Goal: Information Seeking & Learning: Learn about a topic

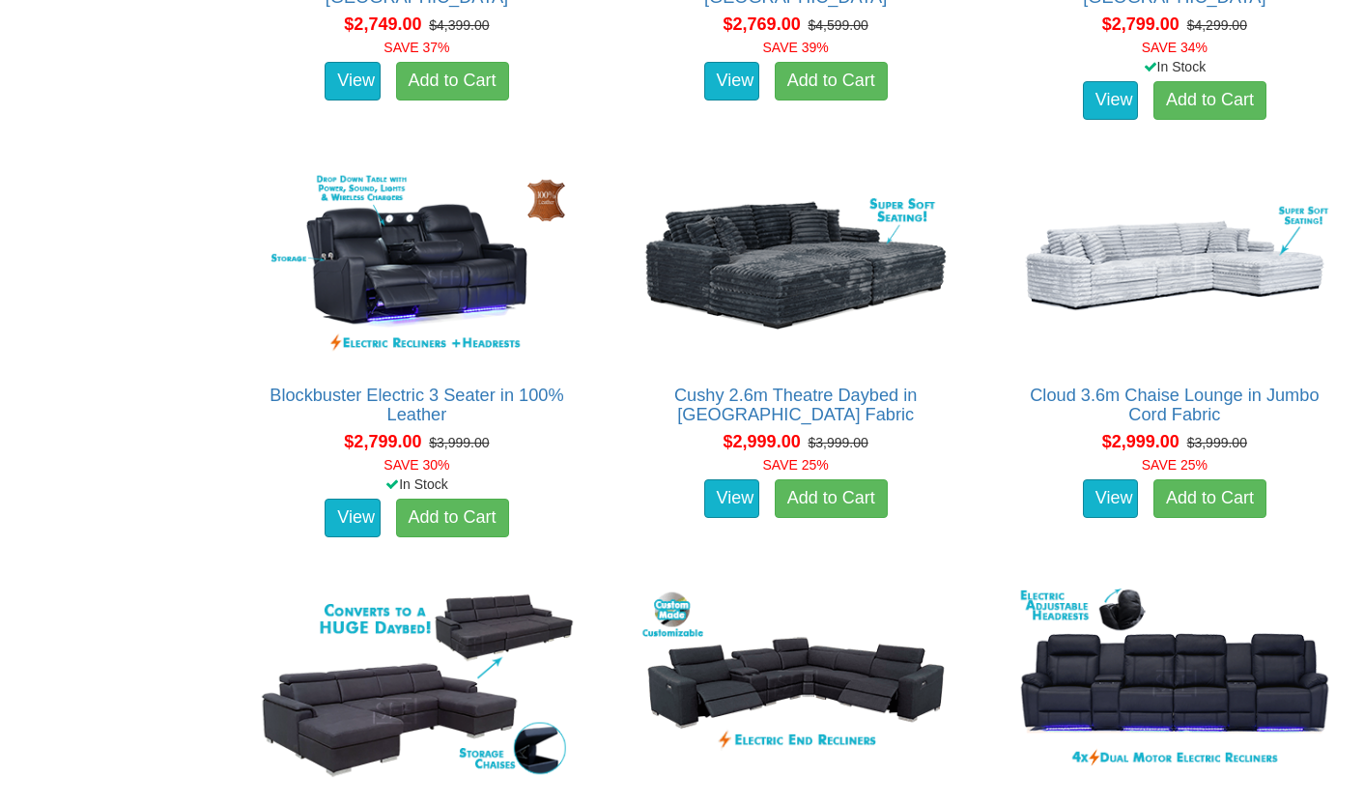
scroll to position [2821, 0]
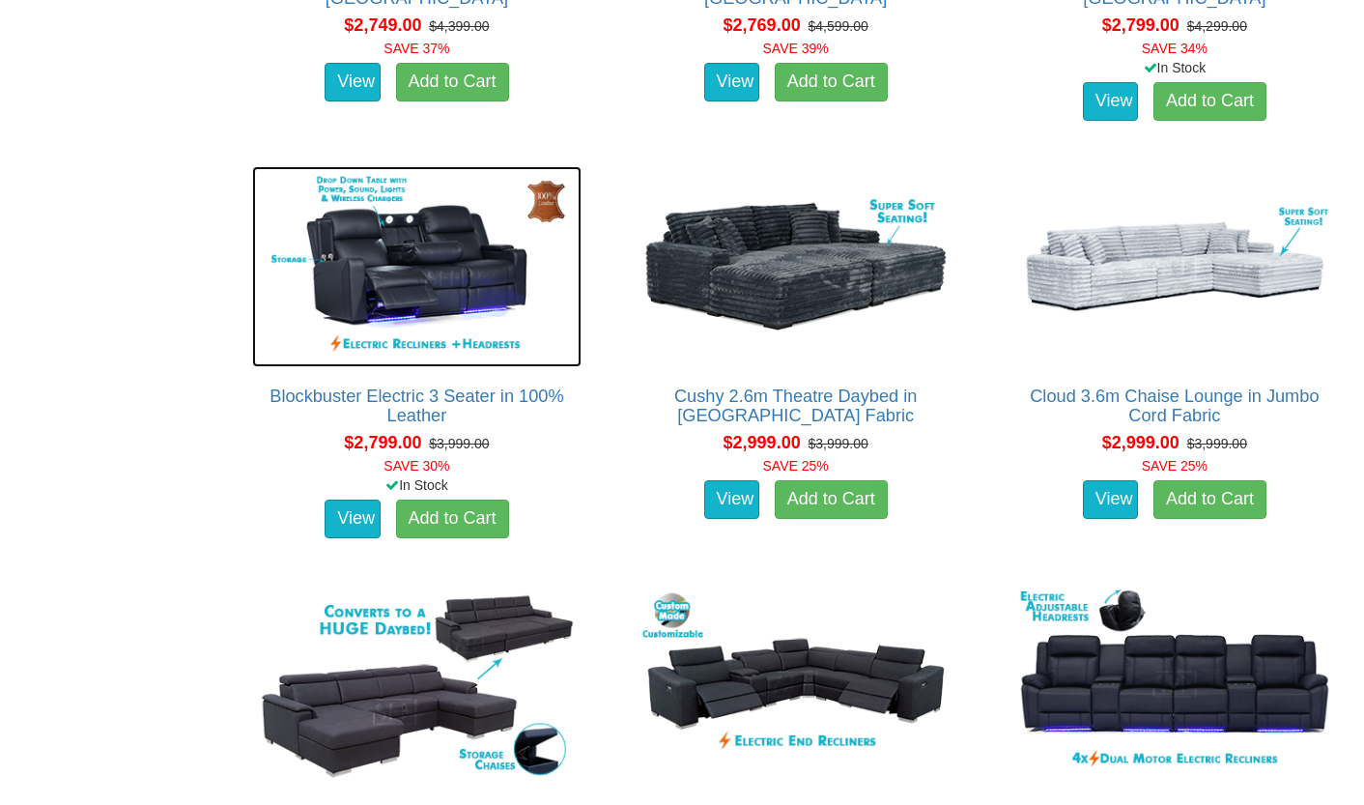
click at [421, 279] on img at bounding box center [416, 266] width 328 height 201
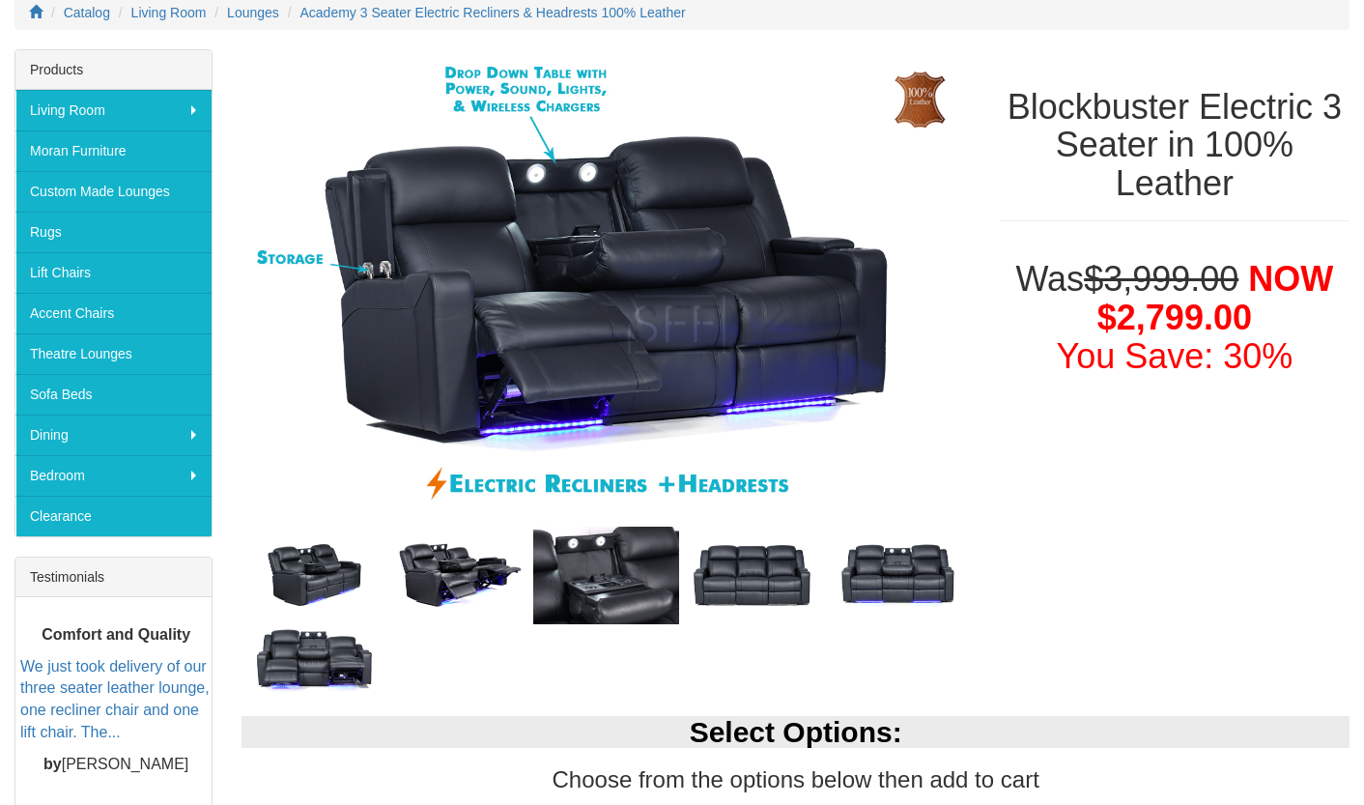
scroll to position [268, 0]
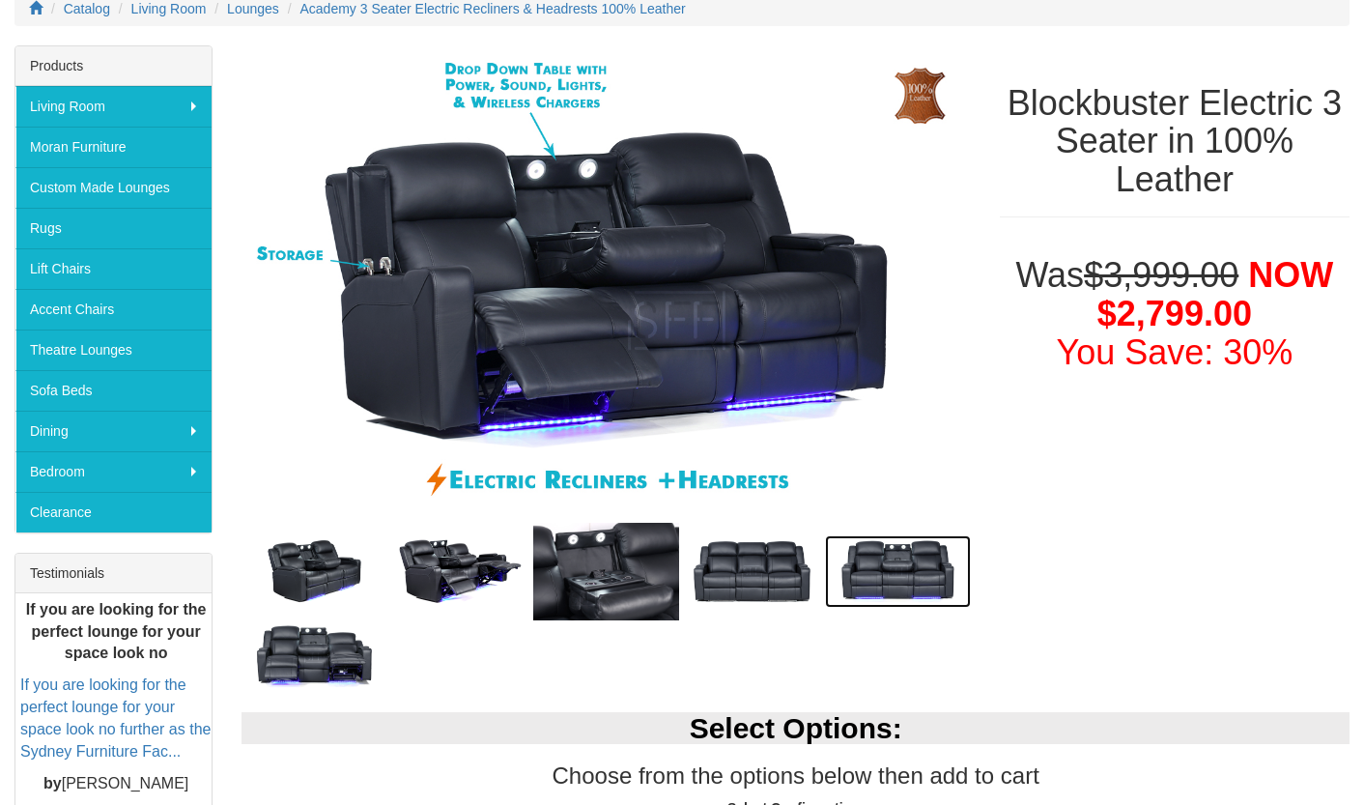
click at [872, 573] on img at bounding box center [898, 571] width 146 height 72
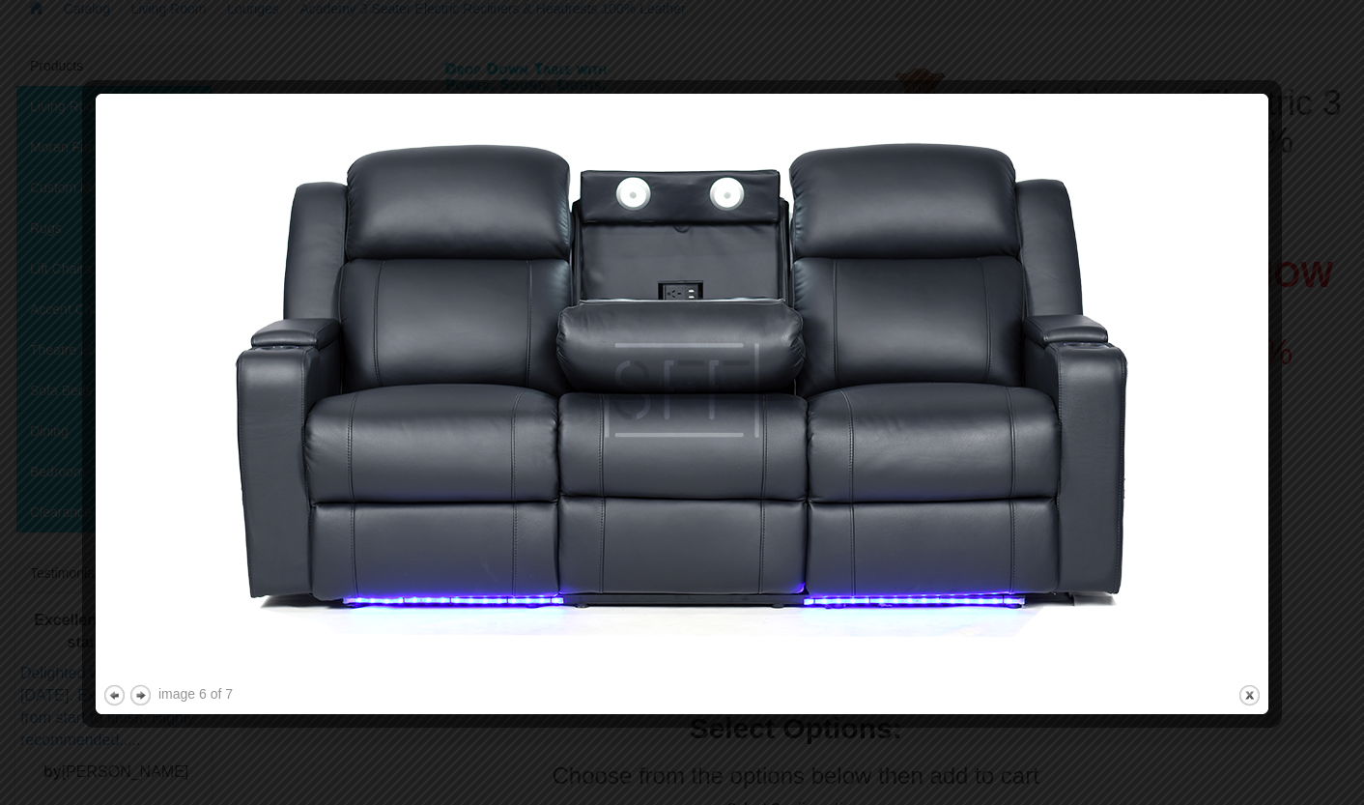
click at [110, 705] on button "previous" at bounding box center [114, 695] width 24 height 24
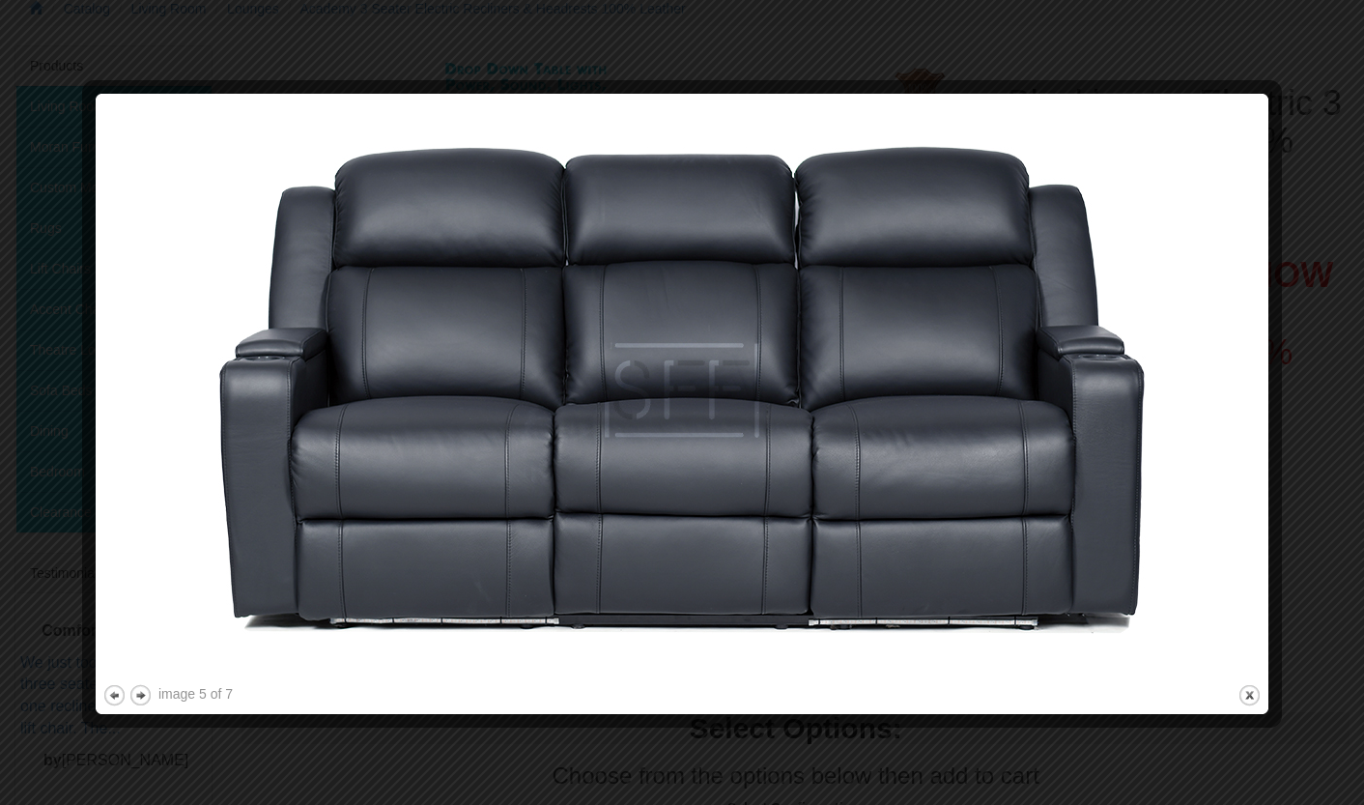
click at [118, 692] on button "previous" at bounding box center [114, 695] width 24 height 24
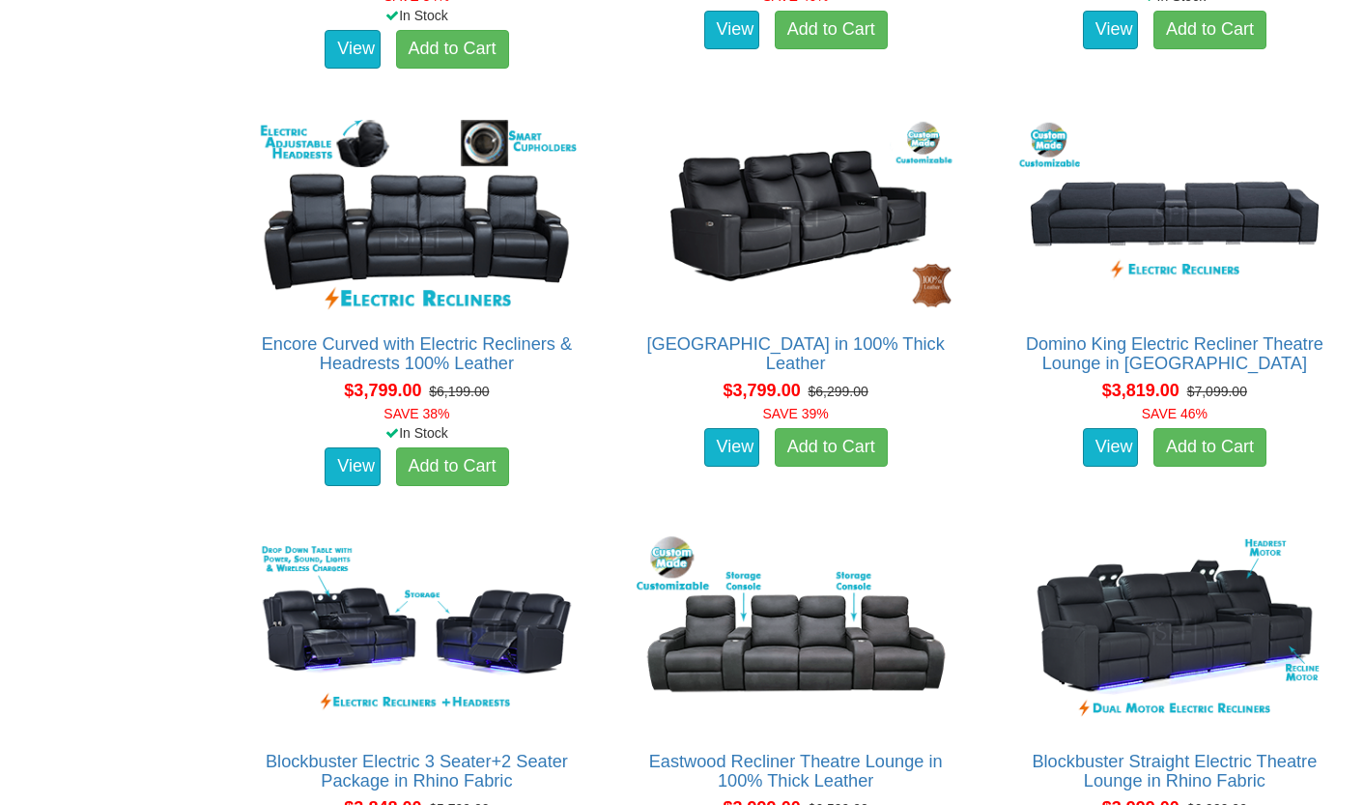
scroll to position [4126, 0]
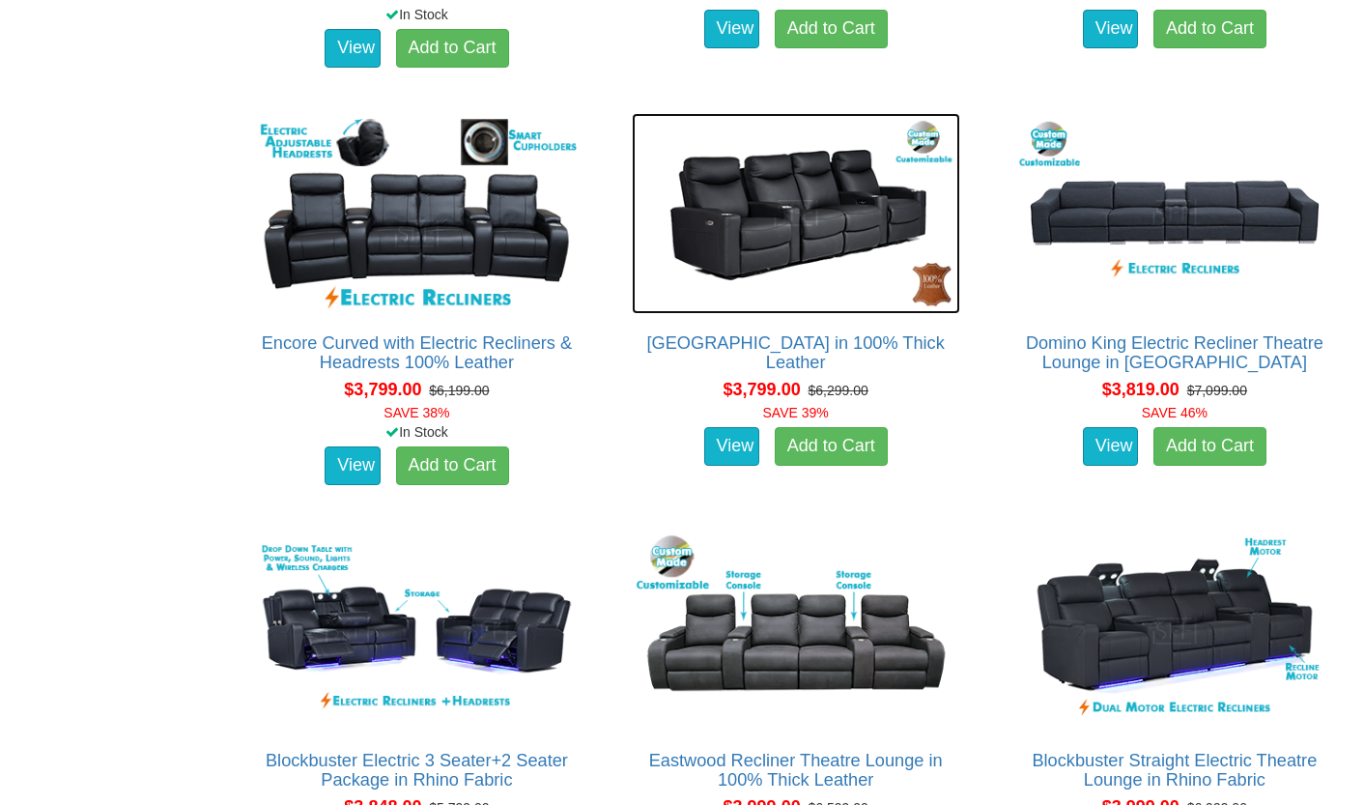
click at [757, 230] on img at bounding box center [796, 213] width 328 height 201
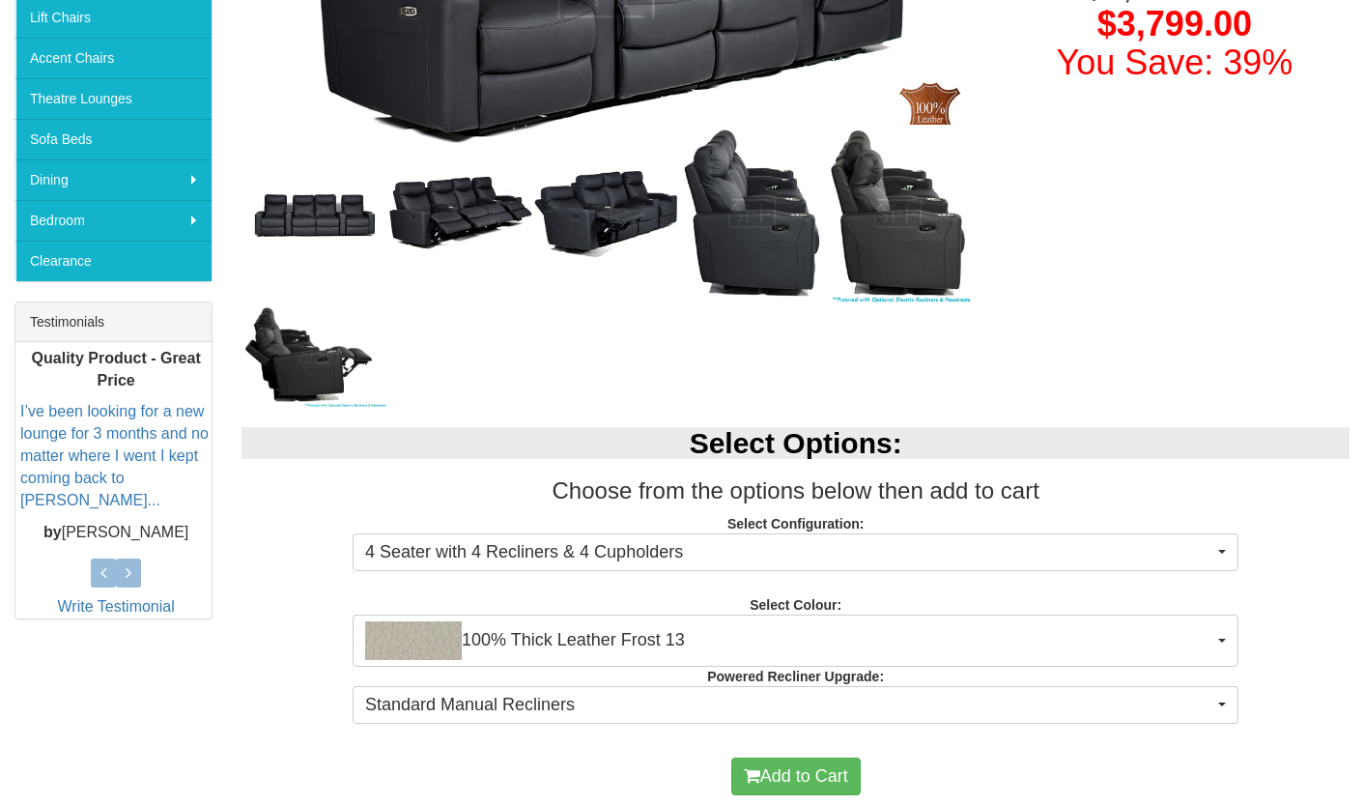
scroll to position [522, 0]
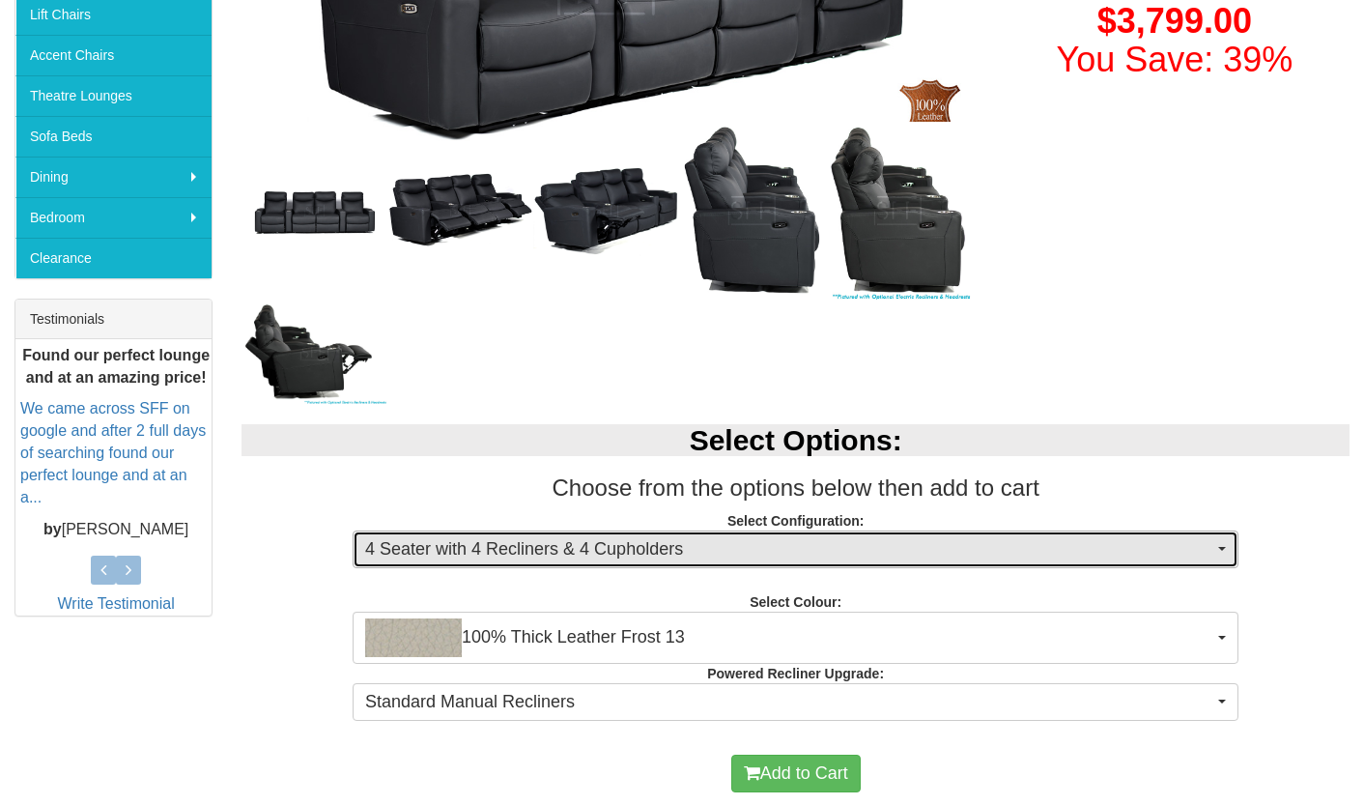
click at [393, 550] on span "4 Seater with 4 Recliners & 4 Cupholders" at bounding box center [789, 549] width 848 height 25
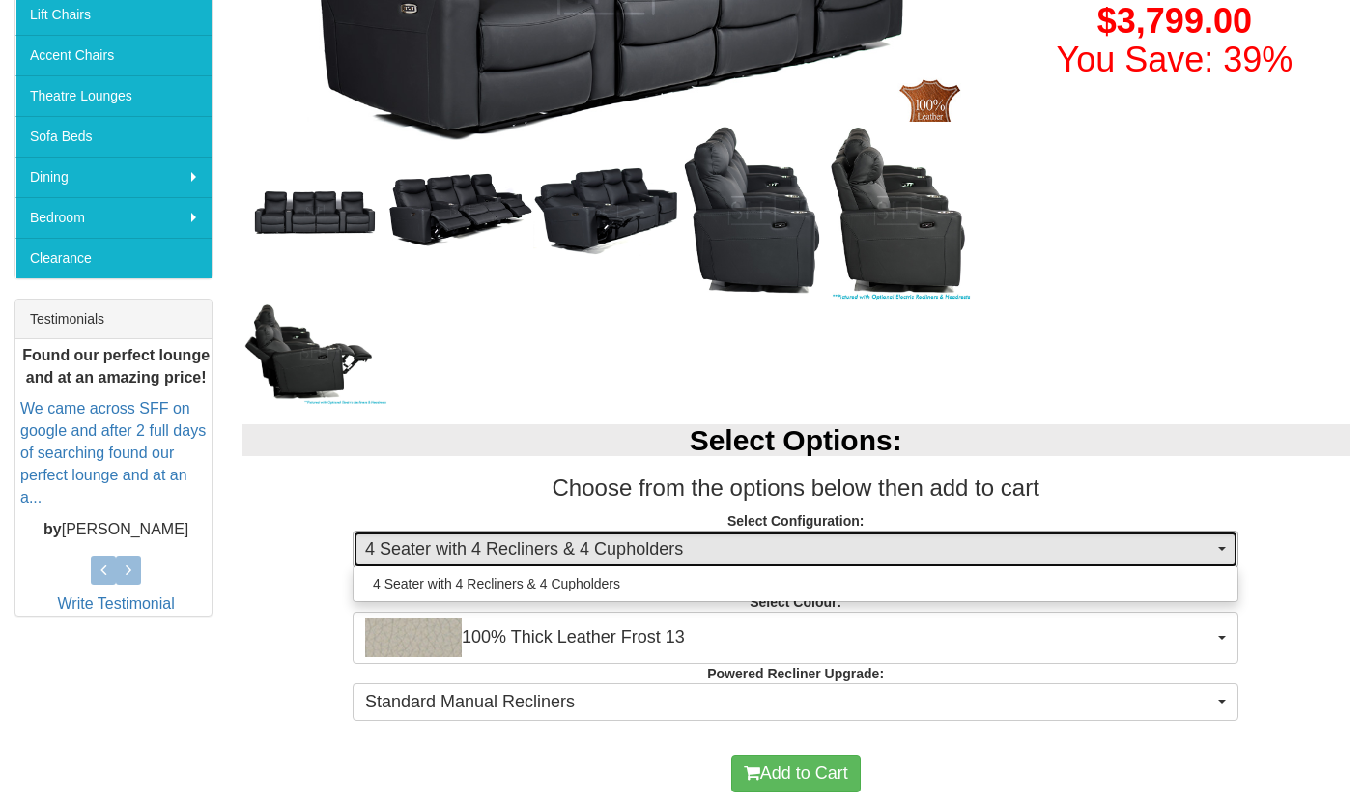
click at [405, 552] on span "4 Seater with 4 Recliners & 4 Cupholders" at bounding box center [789, 549] width 848 height 25
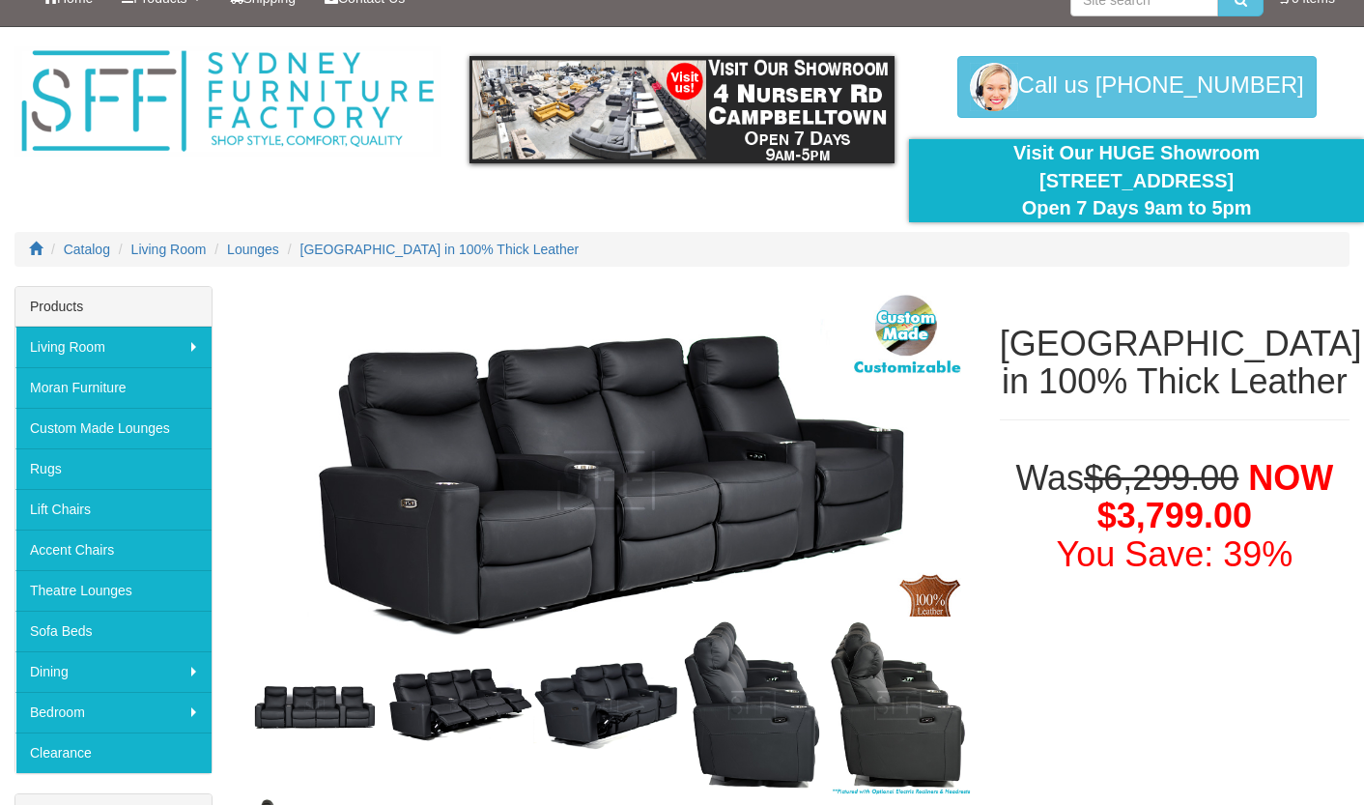
scroll to position [0, 0]
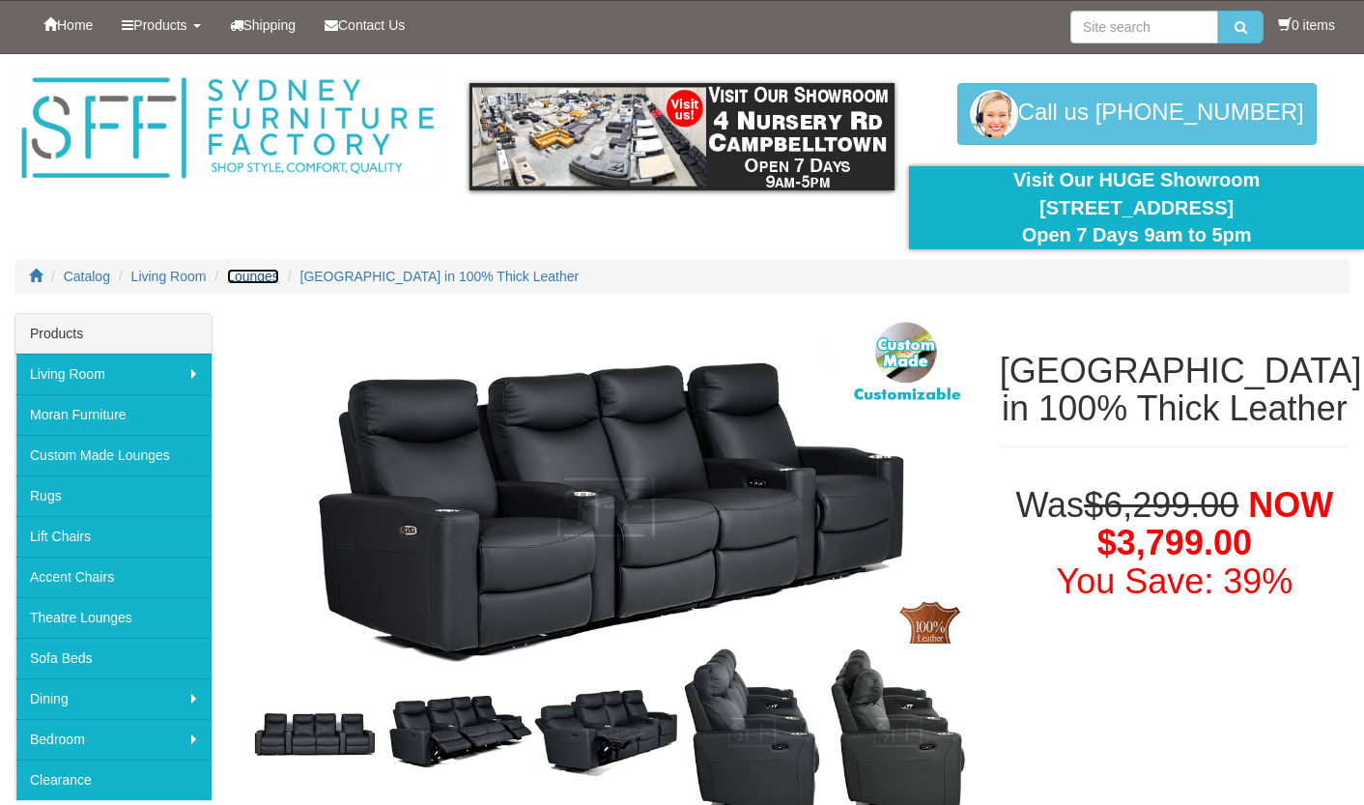
click at [271, 280] on span "Lounges" at bounding box center [253, 276] width 52 height 15
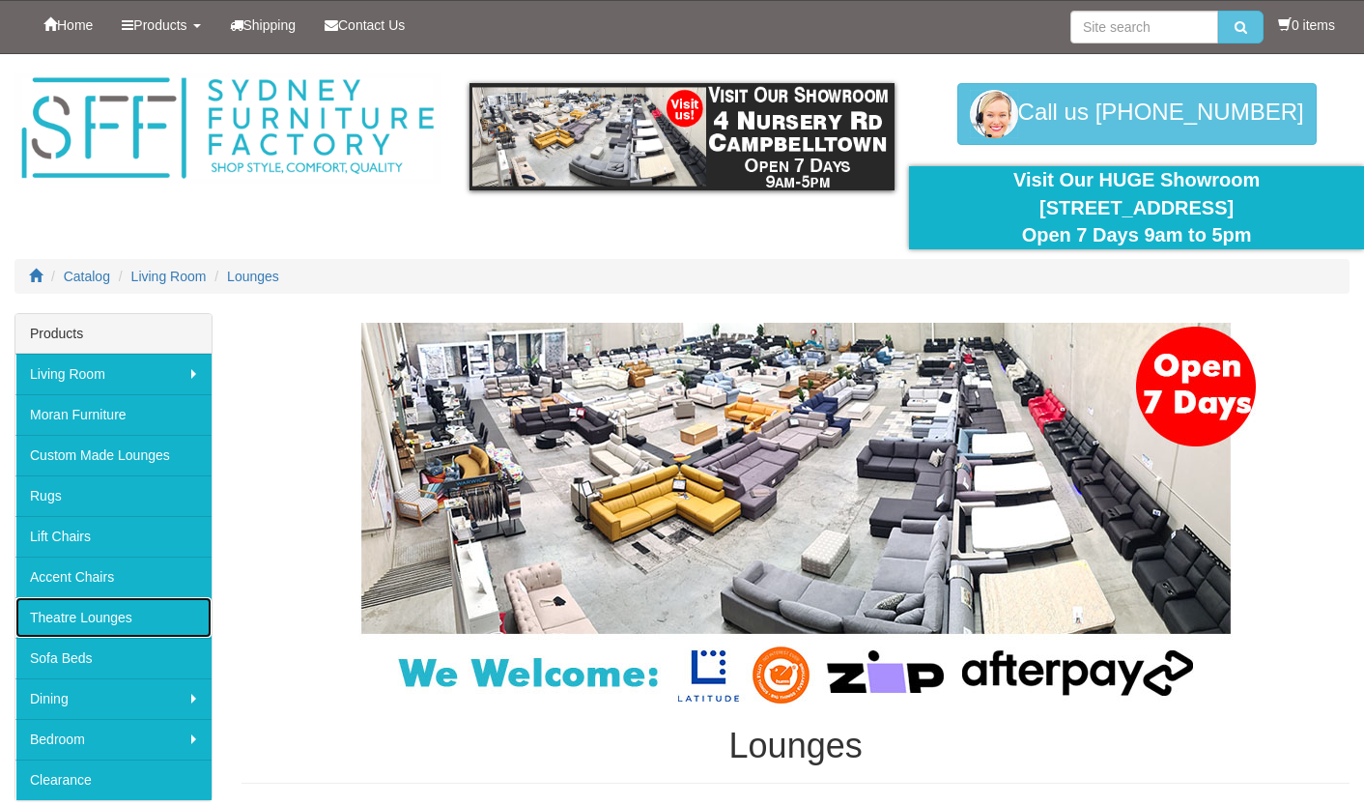
click at [62, 622] on link "Theatre Lounges" at bounding box center [113, 617] width 196 height 41
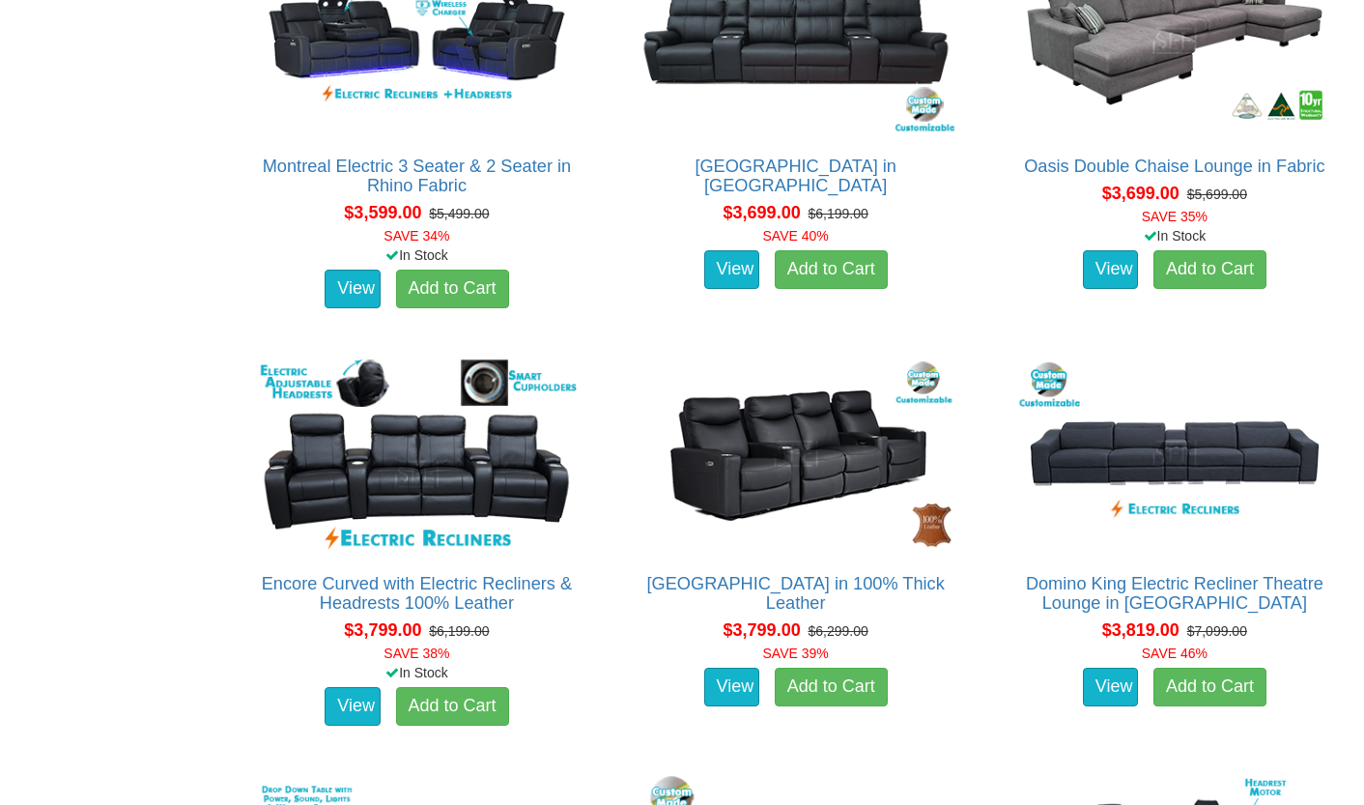
scroll to position [4135, 0]
